Goal: Task Accomplishment & Management: Complete application form

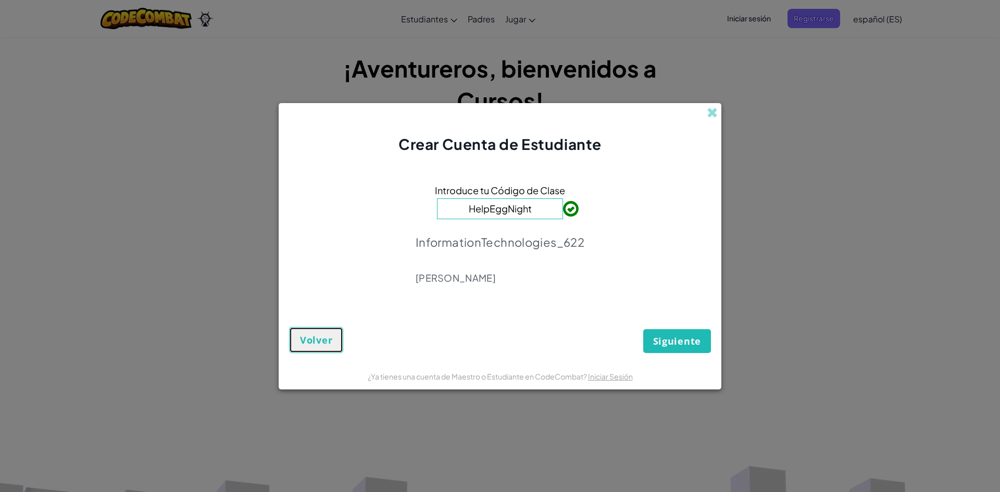
click at [325, 336] on span "Volver" at bounding box center [316, 340] width 32 height 13
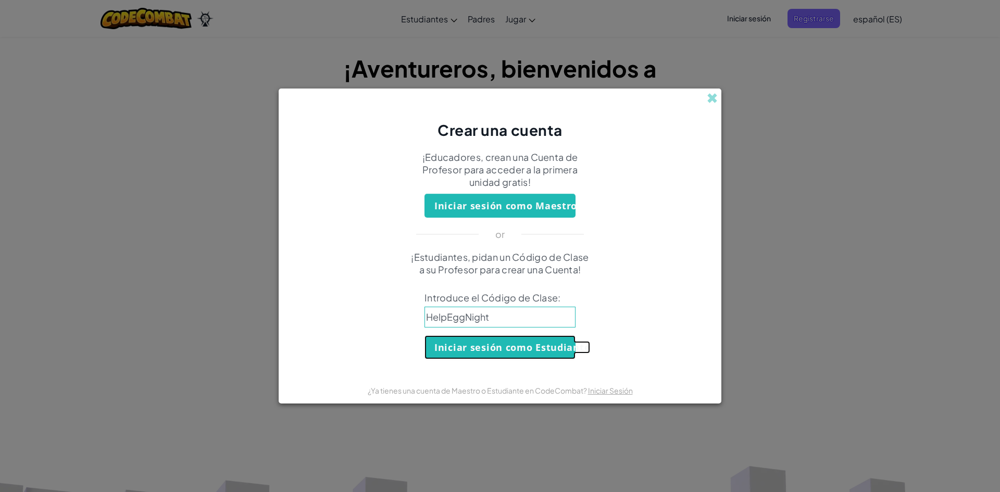
click at [474, 349] on button "Iniciar sesión como Estudiante" at bounding box center [500, 348] width 151 height 24
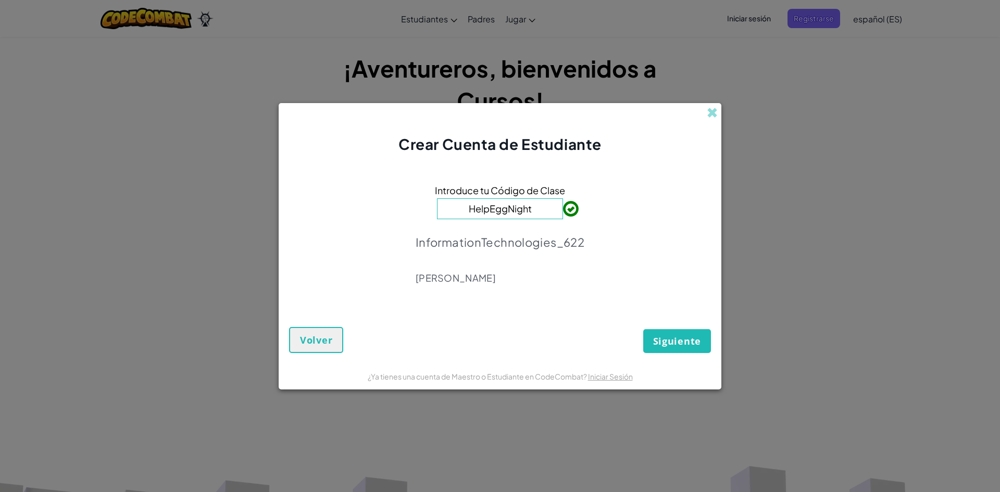
click at [487, 319] on div "Siguiente Volver" at bounding box center [500, 331] width 422 height 44
click at [693, 341] on span "Siguiente" at bounding box center [677, 341] width 48 height 13
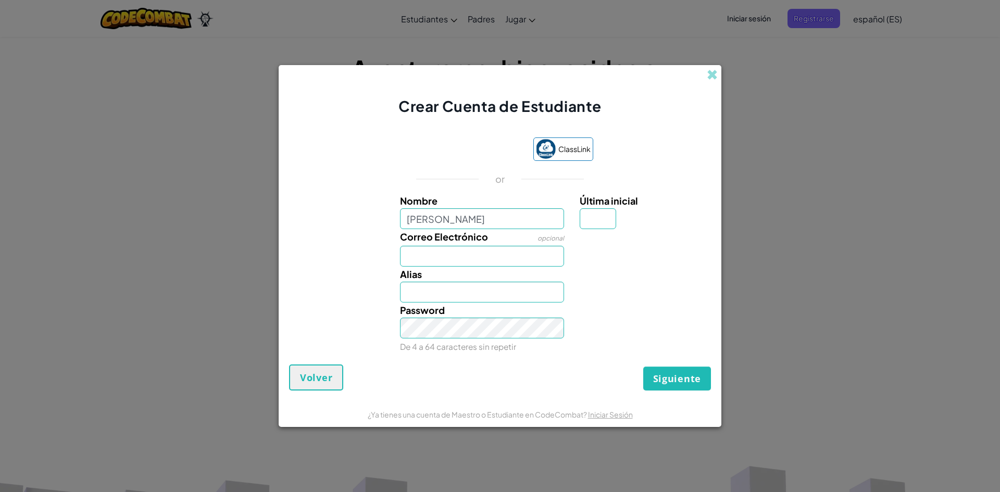
type input "[PERSON_NAME]"
click at [602, 221] on input "Última inicial" at bounding box center [598, 218] width 36 height 21
type input "C"
type input "EmilianoC"
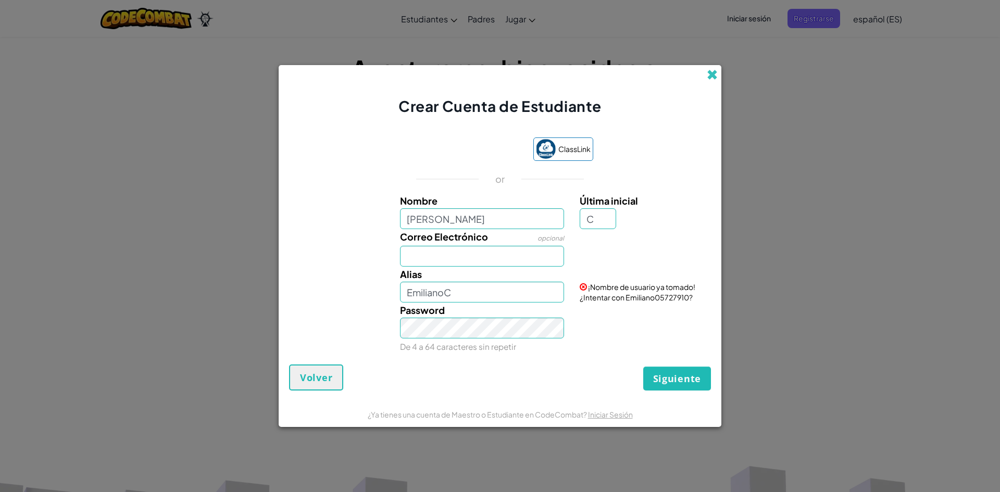
click at [709, 71] on span at bounding box center [712, 74] width 11 height 11
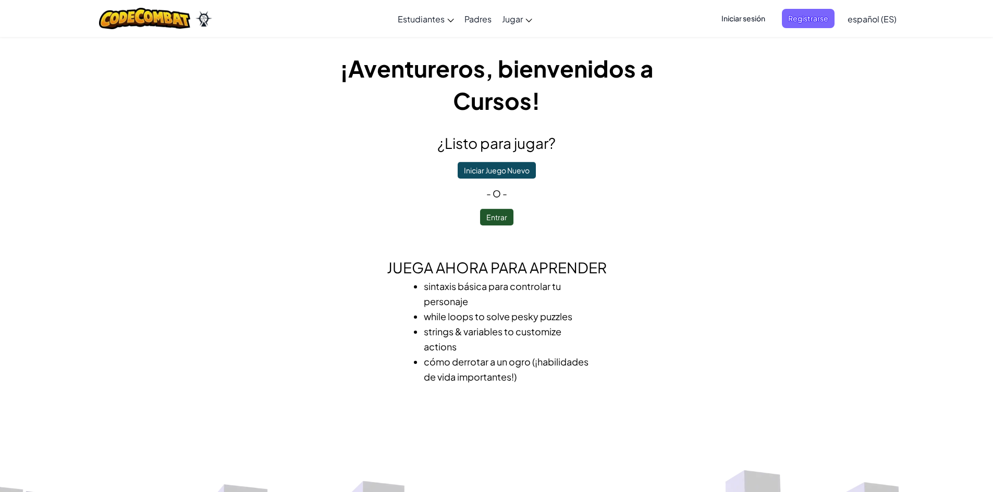
click at [738, 20] on span "Iniciar sesión" at bounding box center [743, 18] width 56 height 19
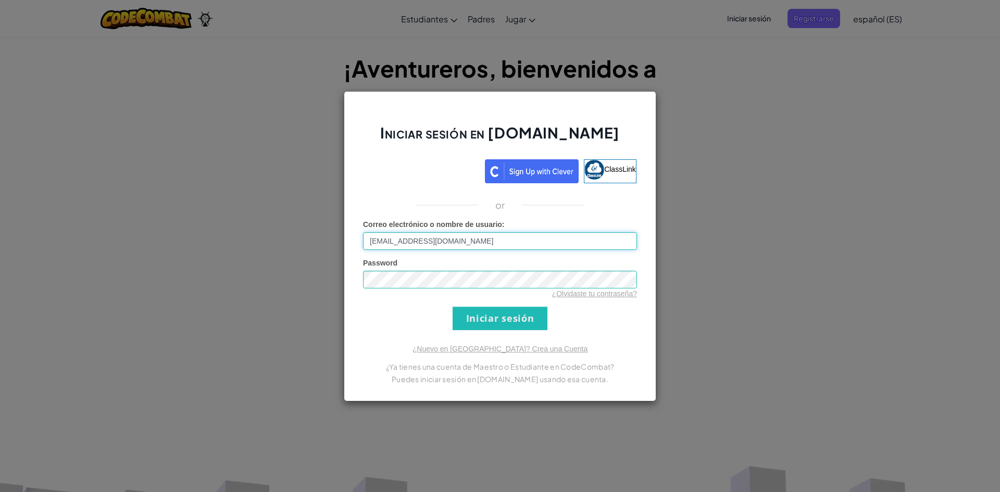
type input "[EMAIL_ADDRESS][DOMAIN_NAME]"
click at [493, 318] on input "Iniciar sesión" at bounding box center [500, 318] width 95 height 23
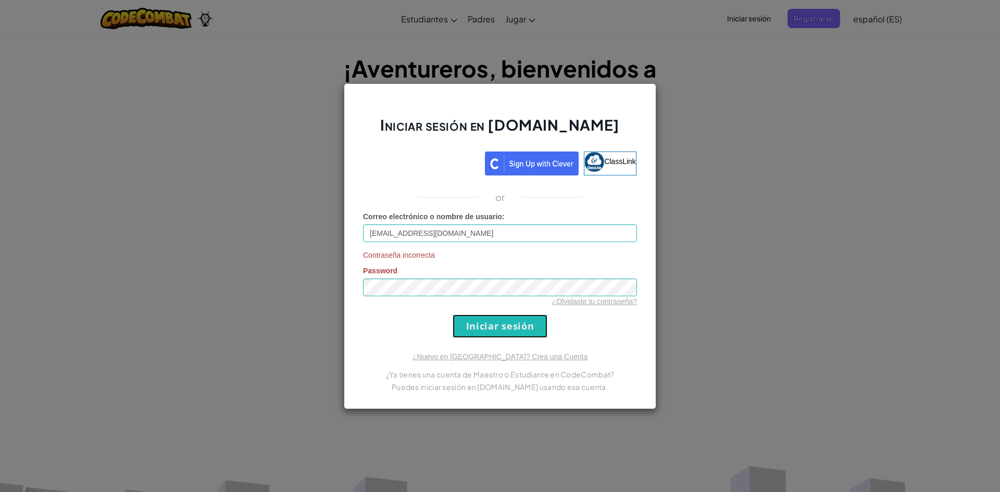
click at [472, 321] on input "Iniciar sesión" at bounding box center [500, 326] width 95 height 23
click at [356, 292] on div "Iniciar sesión en [DOMAIN_NAME] ClassLink or Correo electrónico o nombre de usu…" at bounding box center [500, 246] width 313 height 326
click at [526, 329] on input "Iniciar sesión" at bounding box center [500, 326] width 95 height 23
click at [624, 345] on div "Iniciar sesión en [DOMAIN_NAME] ClassLink or Correo electrónico o nombre de usu…" at bounding box center [500, 246] width 313 height 326
click at [508, 324] on input "Iniciar sesión" at bounding box center [500, 326] width 95 height 23
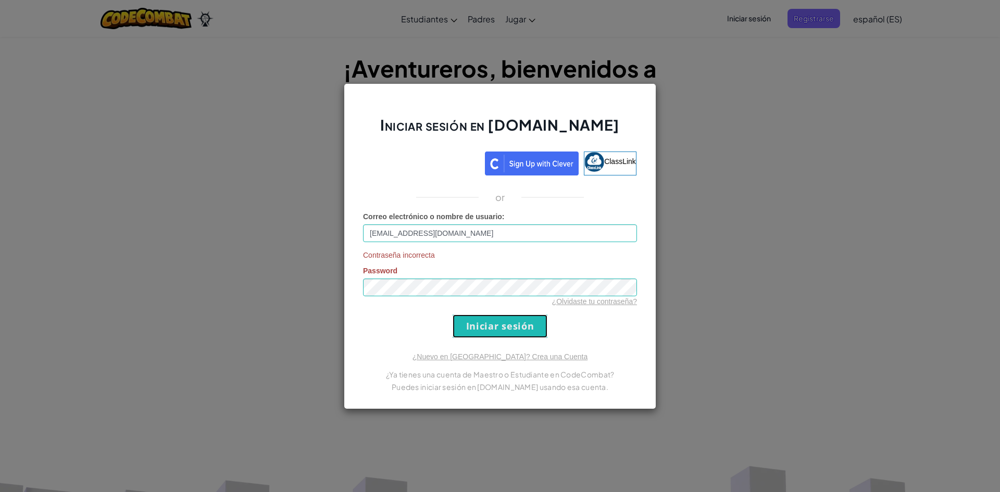
click at [508, 324] on input "Iniciar sesión" at bounding box center [500, 326] width 95 height 23
click at [584, 304] on link "¿Olvidaste tu contraseña?" at bounding box center [594, 302] width 85 height 8
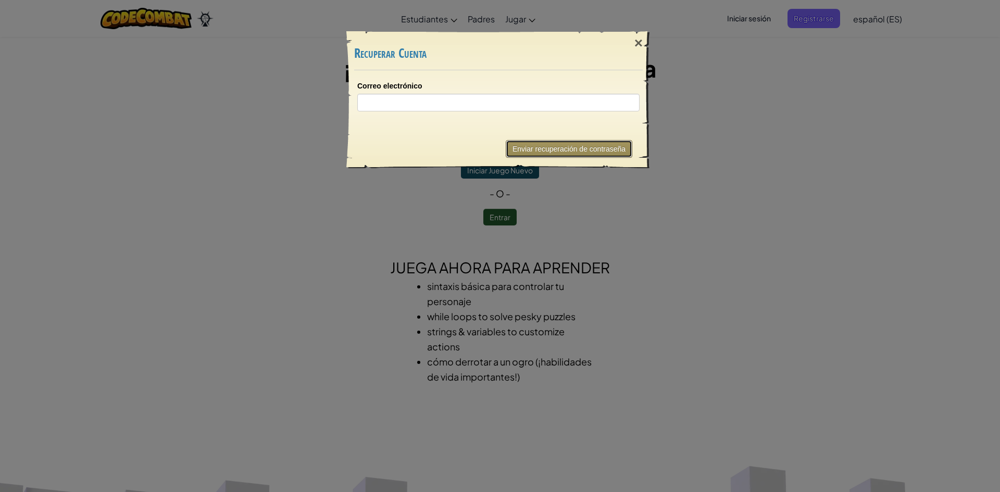
click at [544, 145] on button "Enviar recuperación de contraseña" at bounding box center [569, 149] width 127 height 18
click at [558, 105] on input "Correo electrónico" at bounding box center [498, 103] width 282 height 18
type input "[EMAIL_ADDRESS][DOMAIN_NAME]"
click at [540, 152] on button "Enviar recuperación de contraseña" at bounding box center [569, 149] width 127 height 18
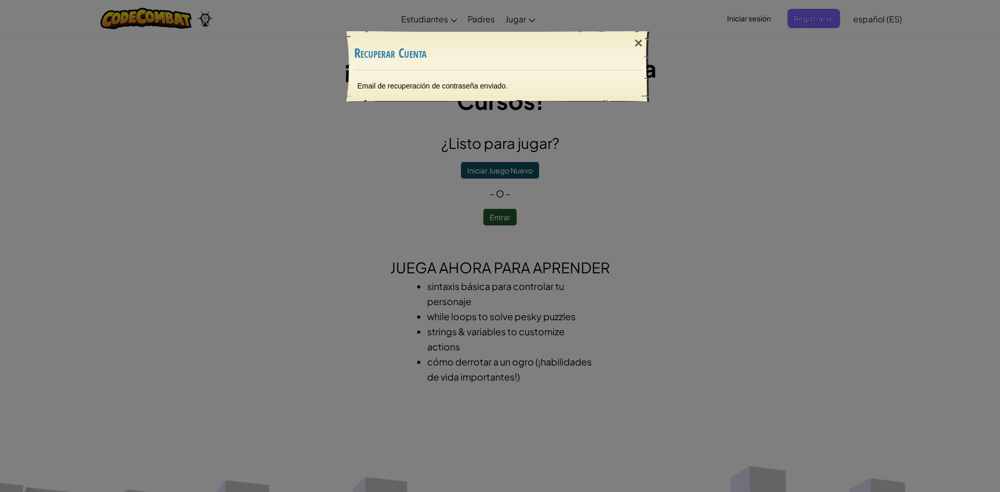
click at [254, 206] on div "× Recuperar Cuenta Email de recuperación de contraseña enviado. Enviando..." at bounding box center [500, 246] width 1000 height 492
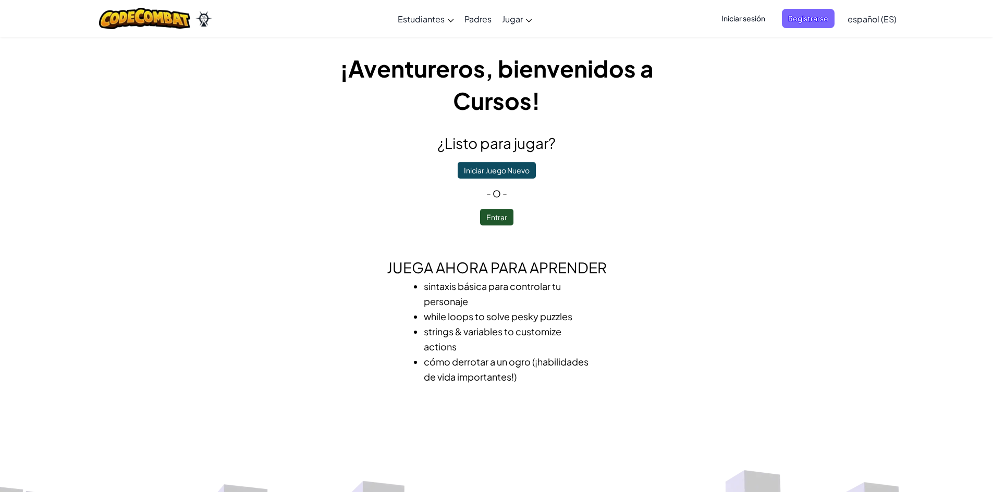
click at [738, 24] on span "Iniciar sesión" at bounding box center [743, 18] width 56 height 19
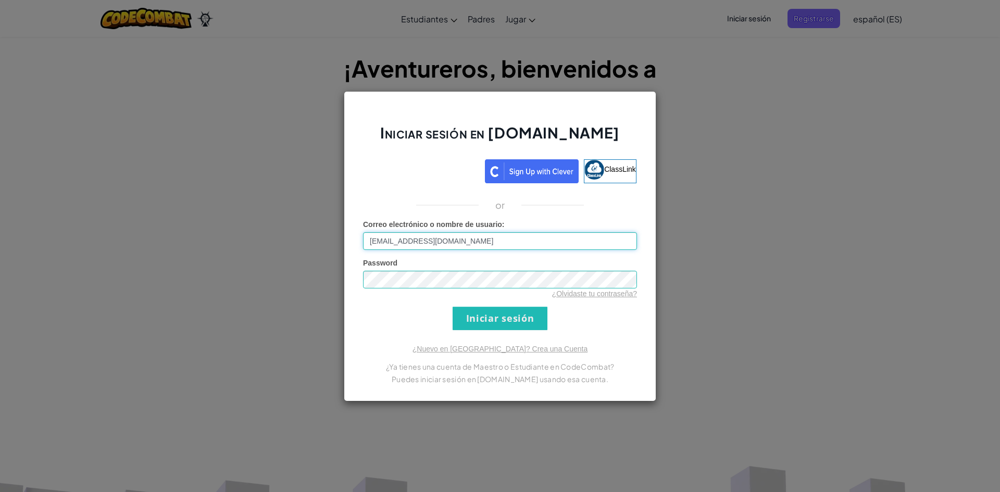
type input "[EMAIL_ADDRESS][DOMAIN_NAME]"
click at [485, 314] on input "Iniciar sesión" at bounding box center [500, 318] width 95 height 23
